Goal: Check status: Check status

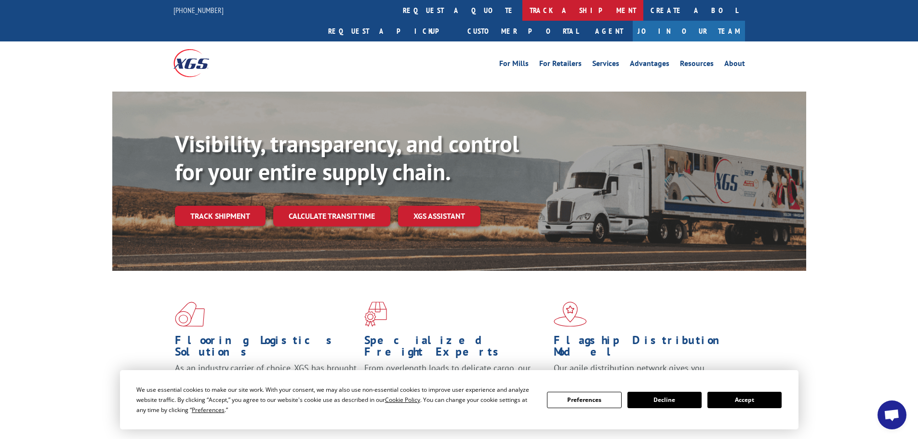
click at [522, 11] on link "track a shipment" at bounding box center [582, 10] width 121 height 21
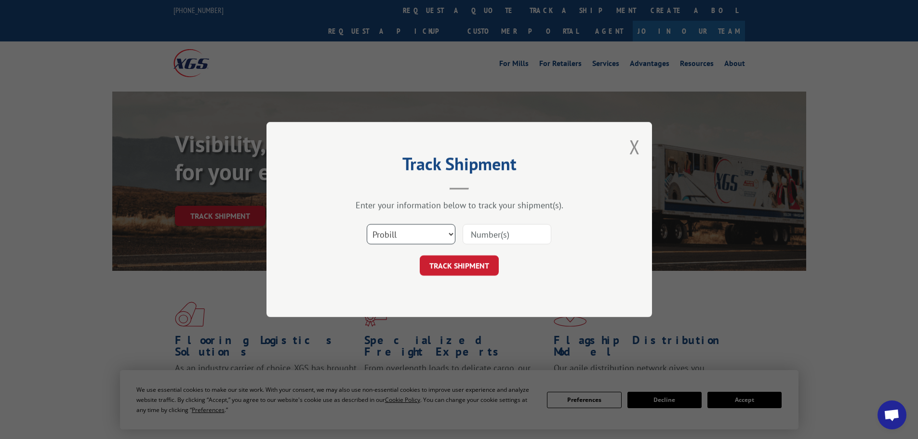
click at [413, 232] on select "Select category... Probill BOL PO" at bounding box center [411, 234] width 89 height 20
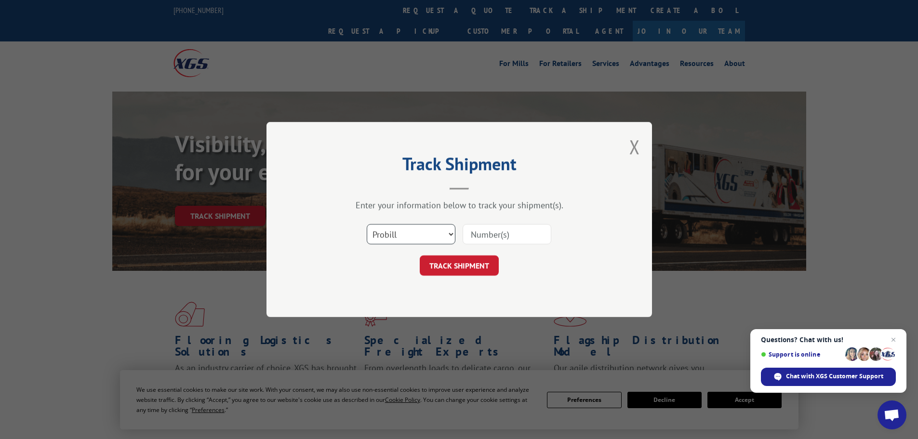
select select "bol"
click at [367, 224] on select "Select category... Probill BOL PO" at bounding box center [411, 234] width 89 height 20
click at [499, 235] on input at bounding box center [507, 234] width 89 height 20
paste input "475478"
type input "475478"
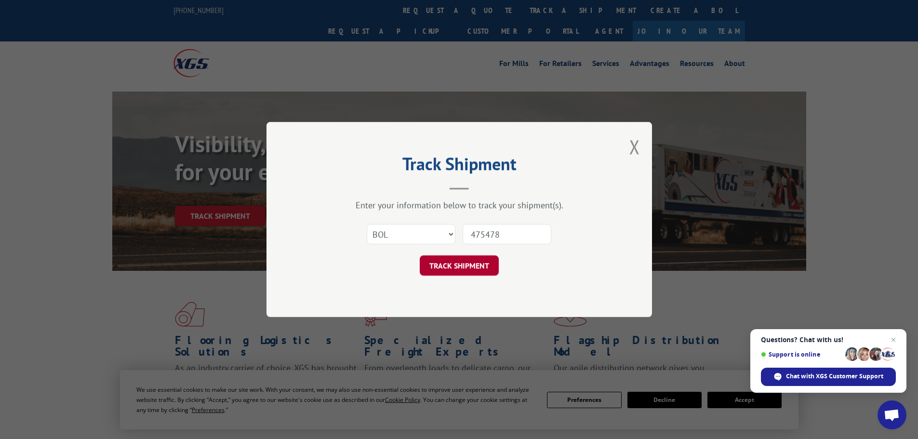
click at [463, 264] on button "TRACK SHIPMENT" at bounding box center [459, 265] width 79 height 20
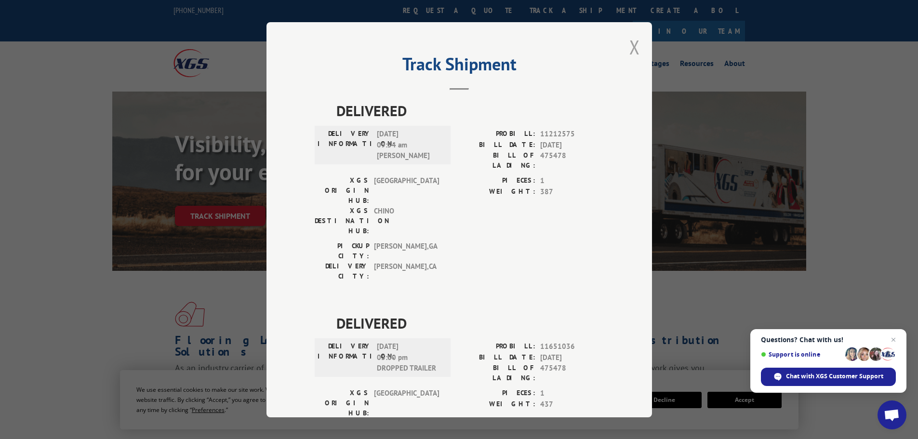
click at [629, 45] on button "Close modal" at bounding box center [634, 47] width 11 height 26
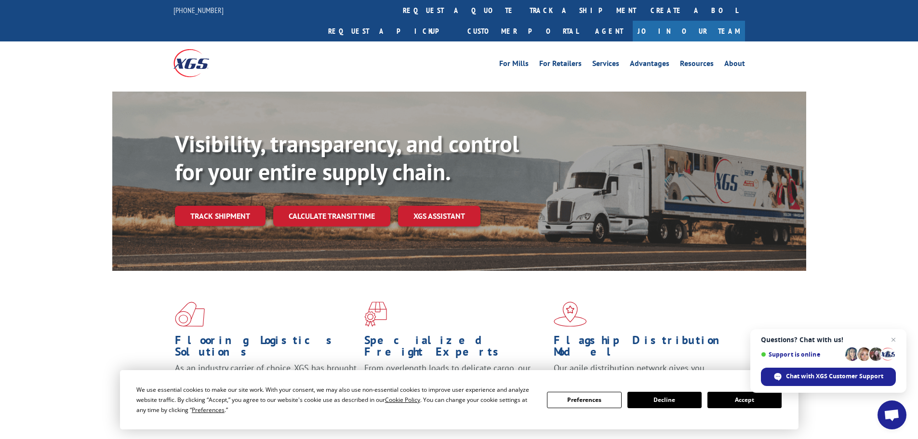
click at [522, 11] on link "track a shipment" at bounding box center [582, 10] width 121 height 21
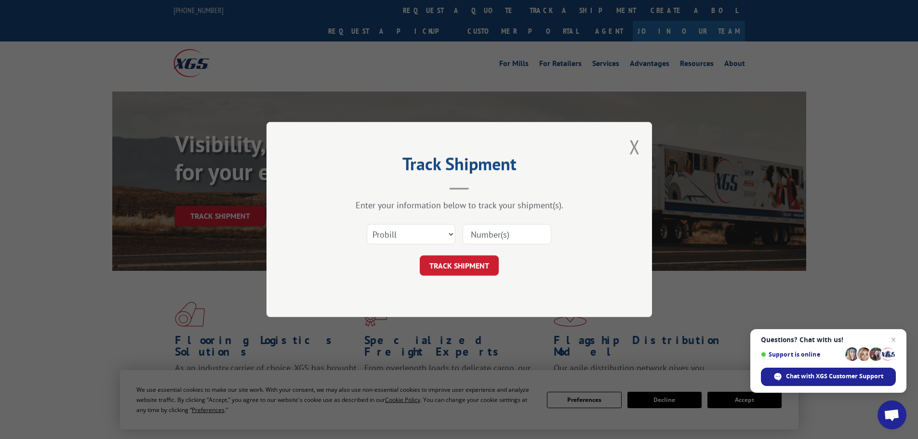
click at [506, 231] on input at bounding box center [507, 234] width 89 height 20
paste input "263689251002"
type input "263689251002"
click at [473, 265] on button "TRACK SHIPMENT" at bounding box center [459, 265] width 79 height 20
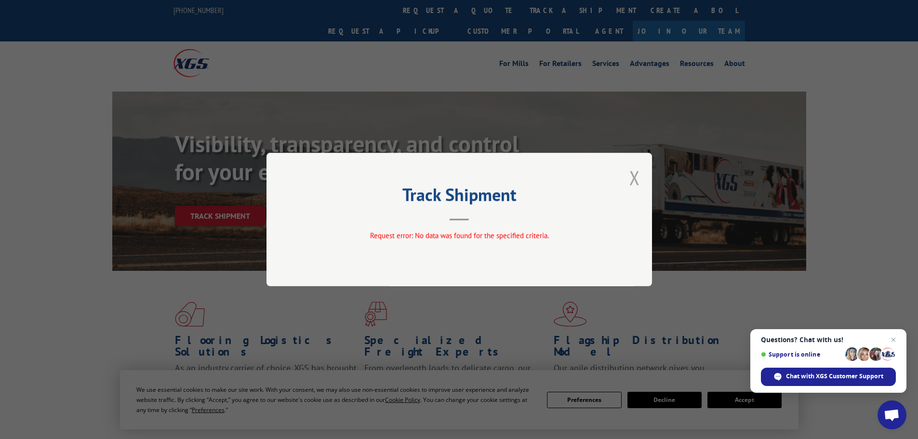
click at [638, 173] on button "Close modal" at bounding box center [634, 178] width 11 height 26
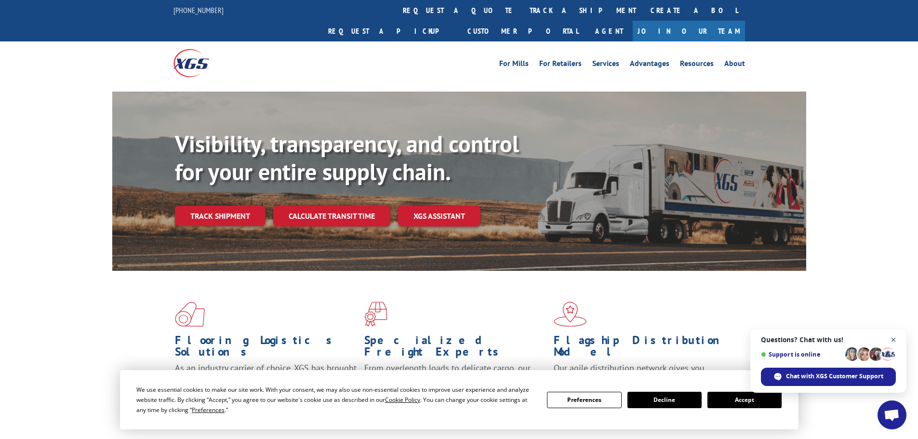
click at [892, 337] on span "Close chat" at bounding box center [893, 340] width 12 height 12
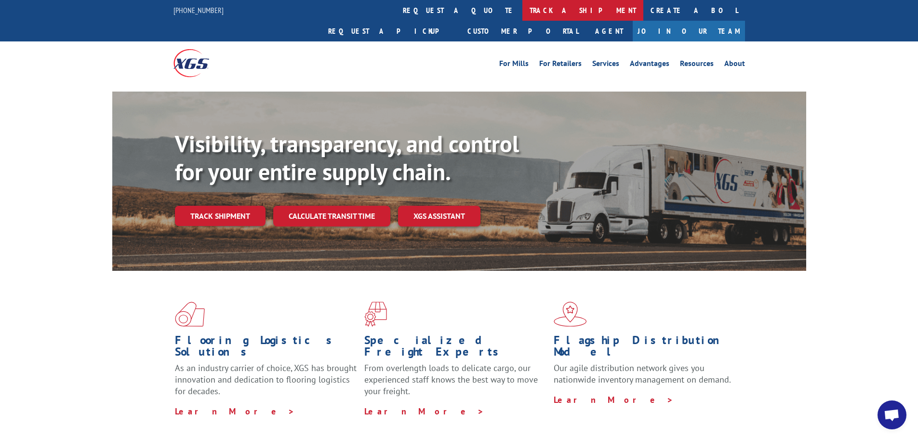
click at [522, 11] on link "track a shipment" at bounding box center [582, 10] width 121 height 21
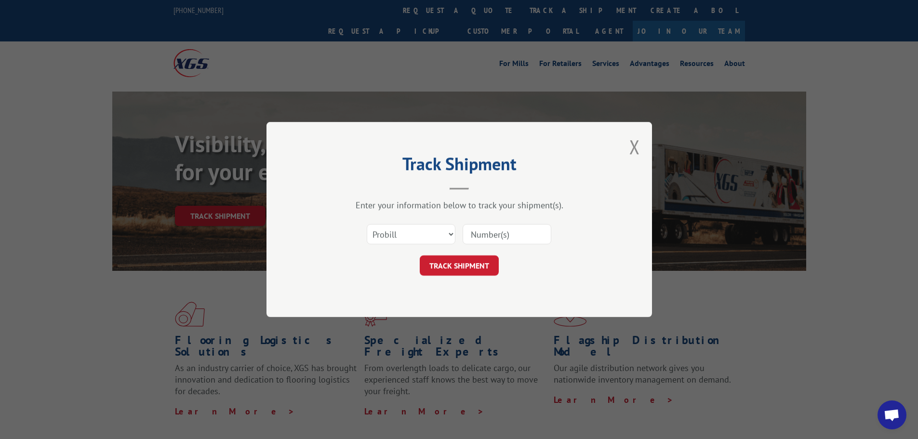
click at [504, 239] on input at bounding box center [507, 234] width 89 height 20
paste input "263689251002"
type input "263689251002"
click at [454, 270] on button "TRACK SHIPMENT" at bounding box center [459, 265] width 79 height 20
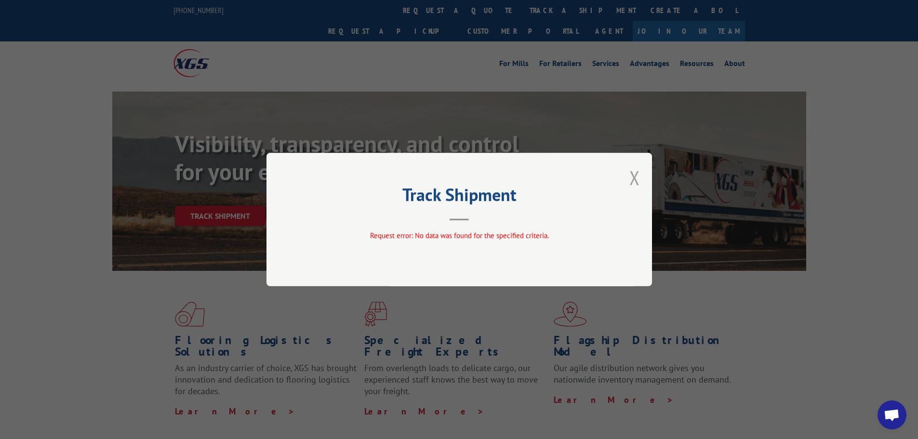
click at [634, 175] on button "Close modal" at bounding box center [634, 178] width 11 height 26
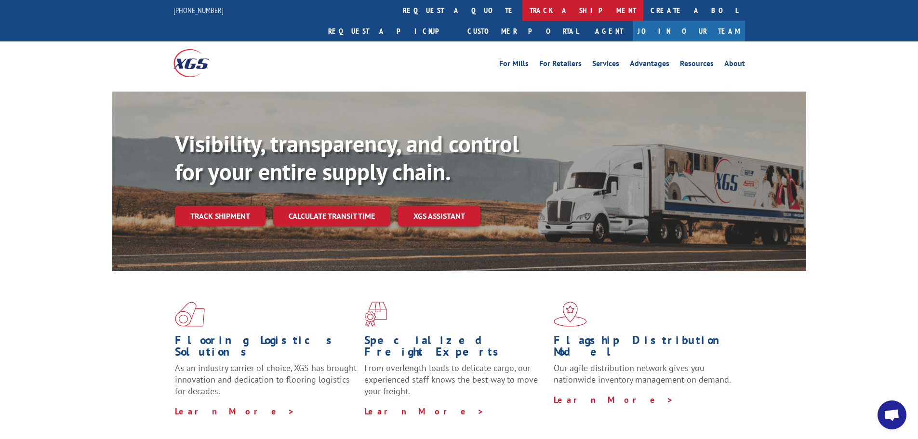
click at [522, 8] on link "track a shipment" at bounding box center [582, 10] width 121 height 21
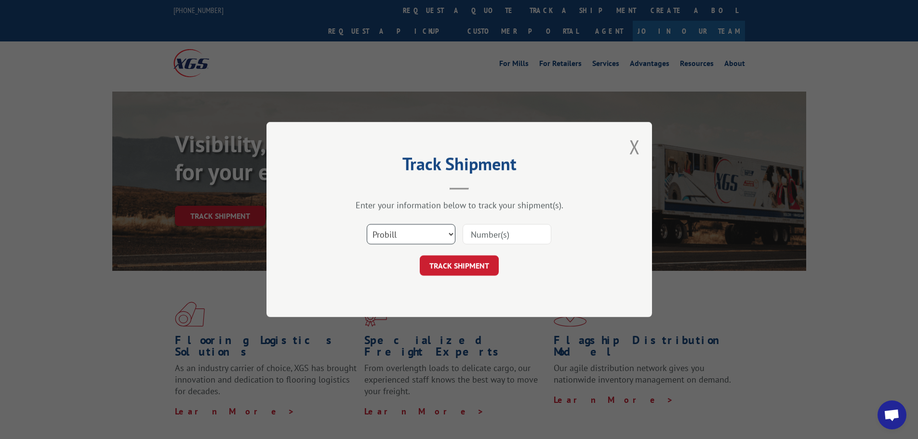
click at [403, 238] on select "Select category... Probill BOL PO" at bounding box center [411, 234] width 89 height 20
select select "po"
click at [367, 224] on select "Select category... Probill BOL PO" at bounding box center [411, 234] width 89 height 20
click at [494, 234] on input at bounding box center [507, 234] width 89 height 20
paste input "26510057"
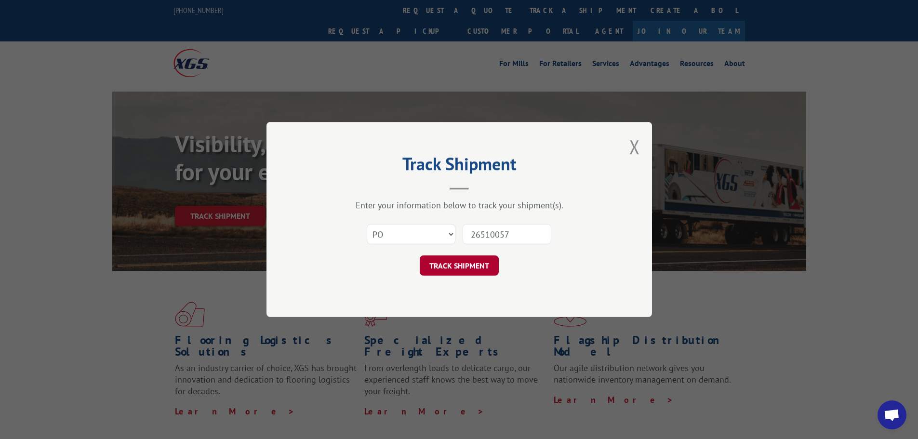
type input "26510057"
click at [477, 267] on button "TRACK SHIPMENT" at bounding box center [459, 265] width 79 height 20
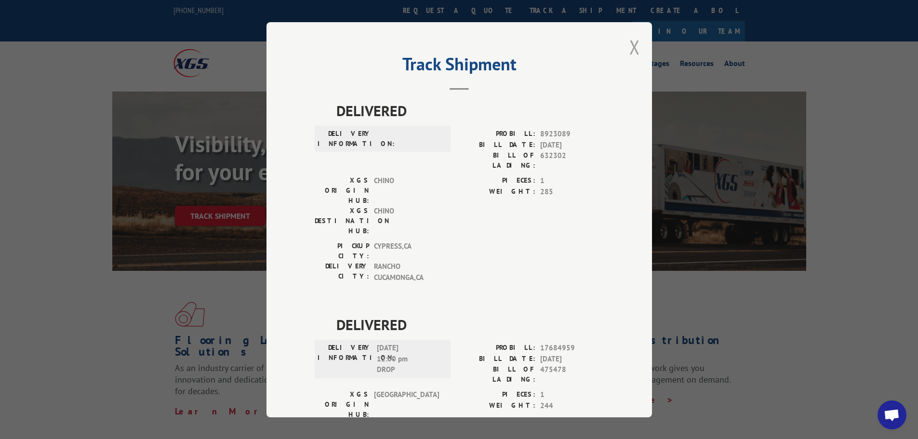
click at [629, 42] on button "Close modal" at bounding box center [634, 47] width 11 height 26
